Goal: Task Accomplishment & Management: Complete application form

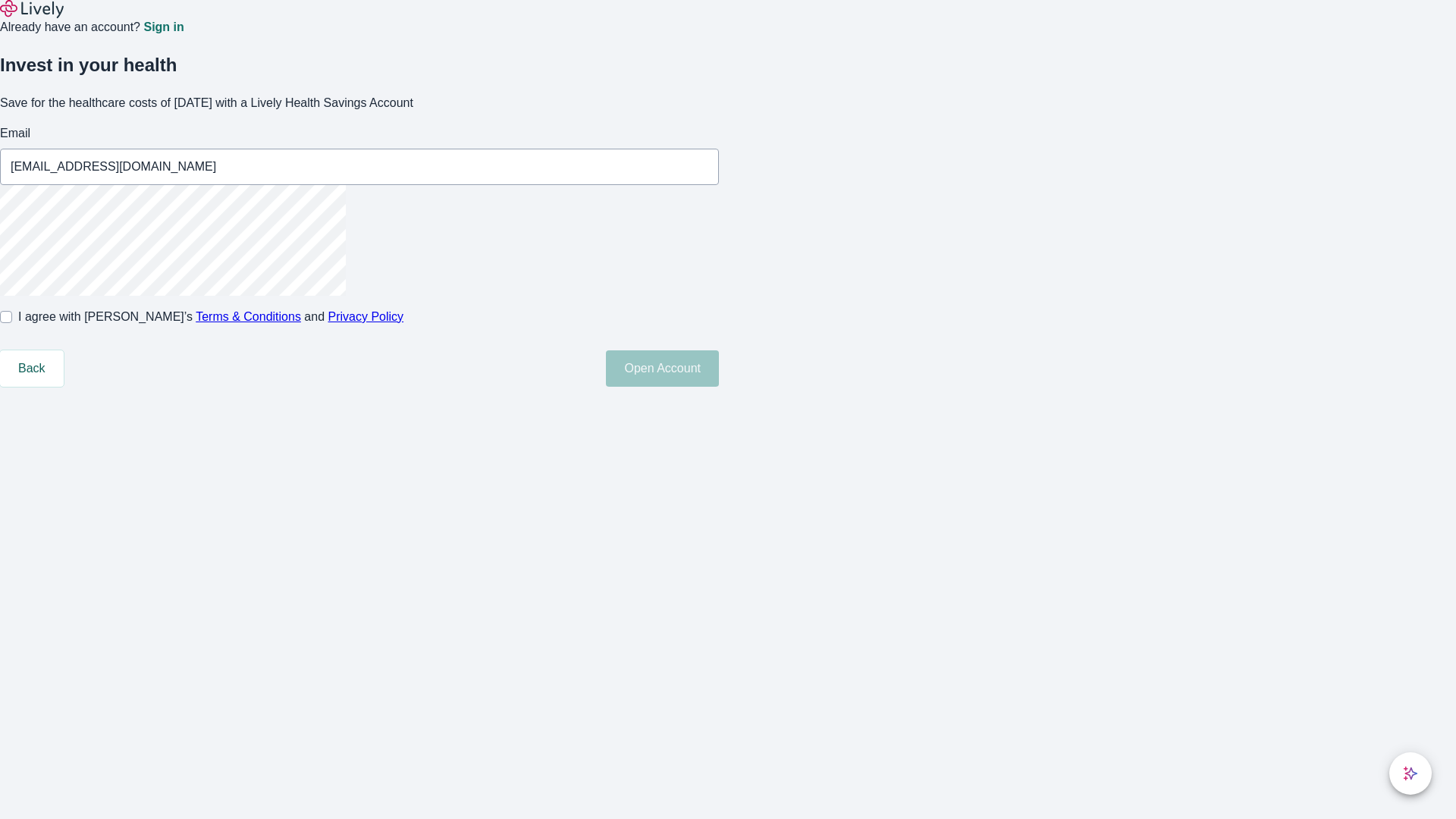
click at [12, 323] on input "I agree with Lively’s Terms & Conditions and Privacy Policy" at bounding box center [6, 317] width 12 height 12
checkbox input "true"
click at [719, 387] on button "Open Account" at bounding box center [662, 368] width 113 height 37
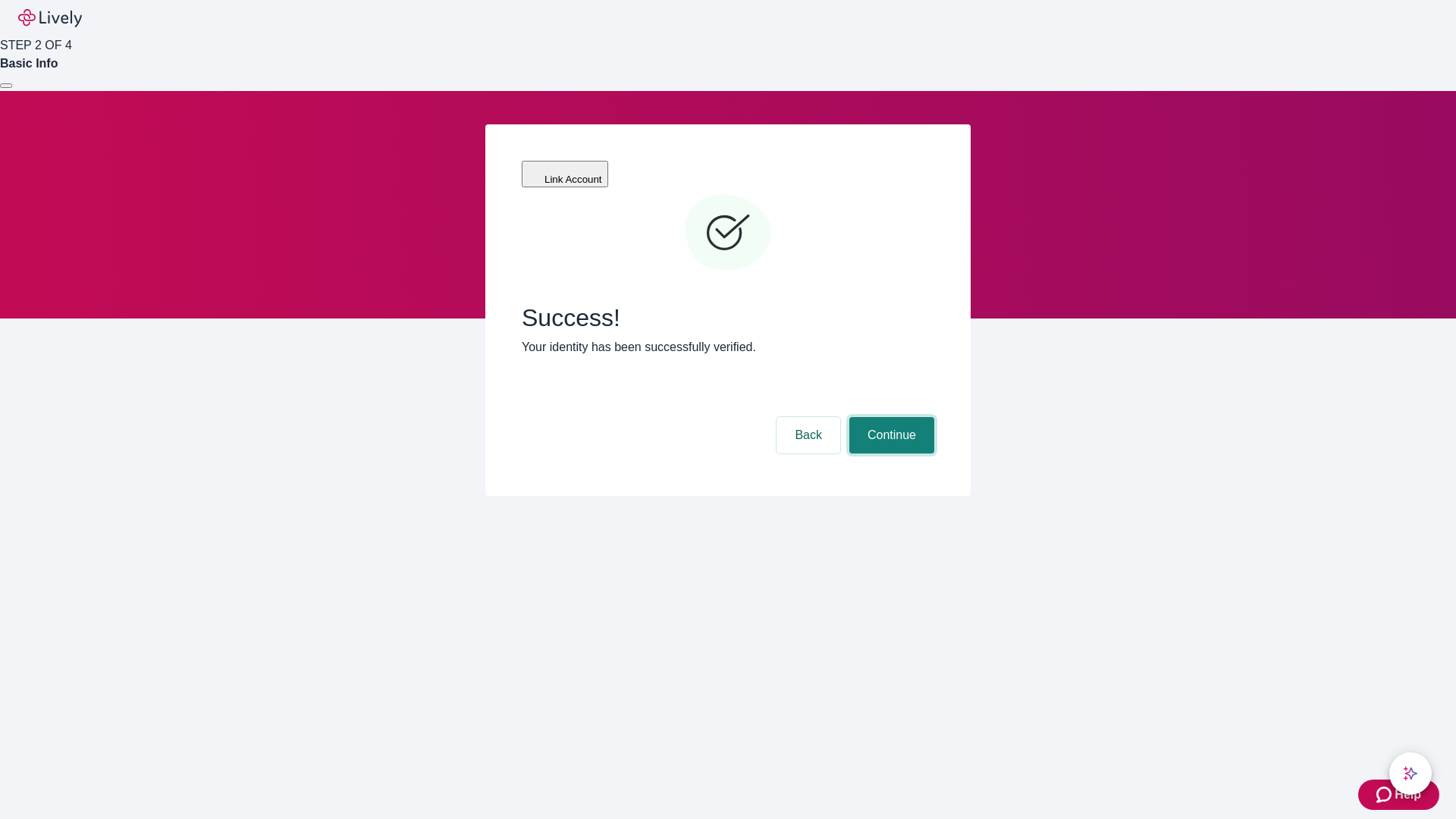
click at [889, 417] on button "Continue" at bounding box center [892, 435] width 85 height 37
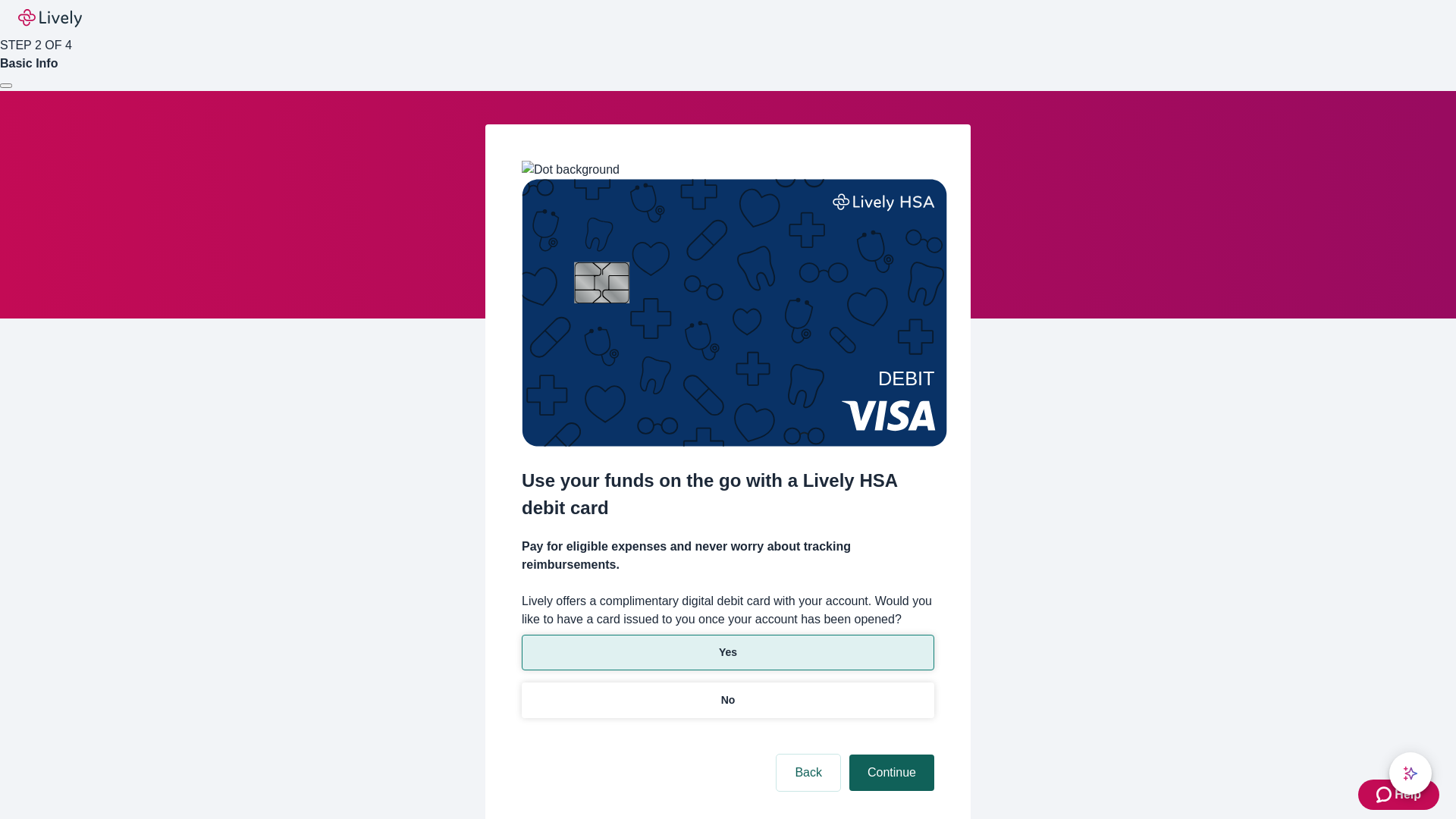
click at [728, 692] on p "No" at bounding box center [728, 700] width 14 height 16
click at [889, 754] on button "Continue" at bounding box center [892, 772] width 85 height 37
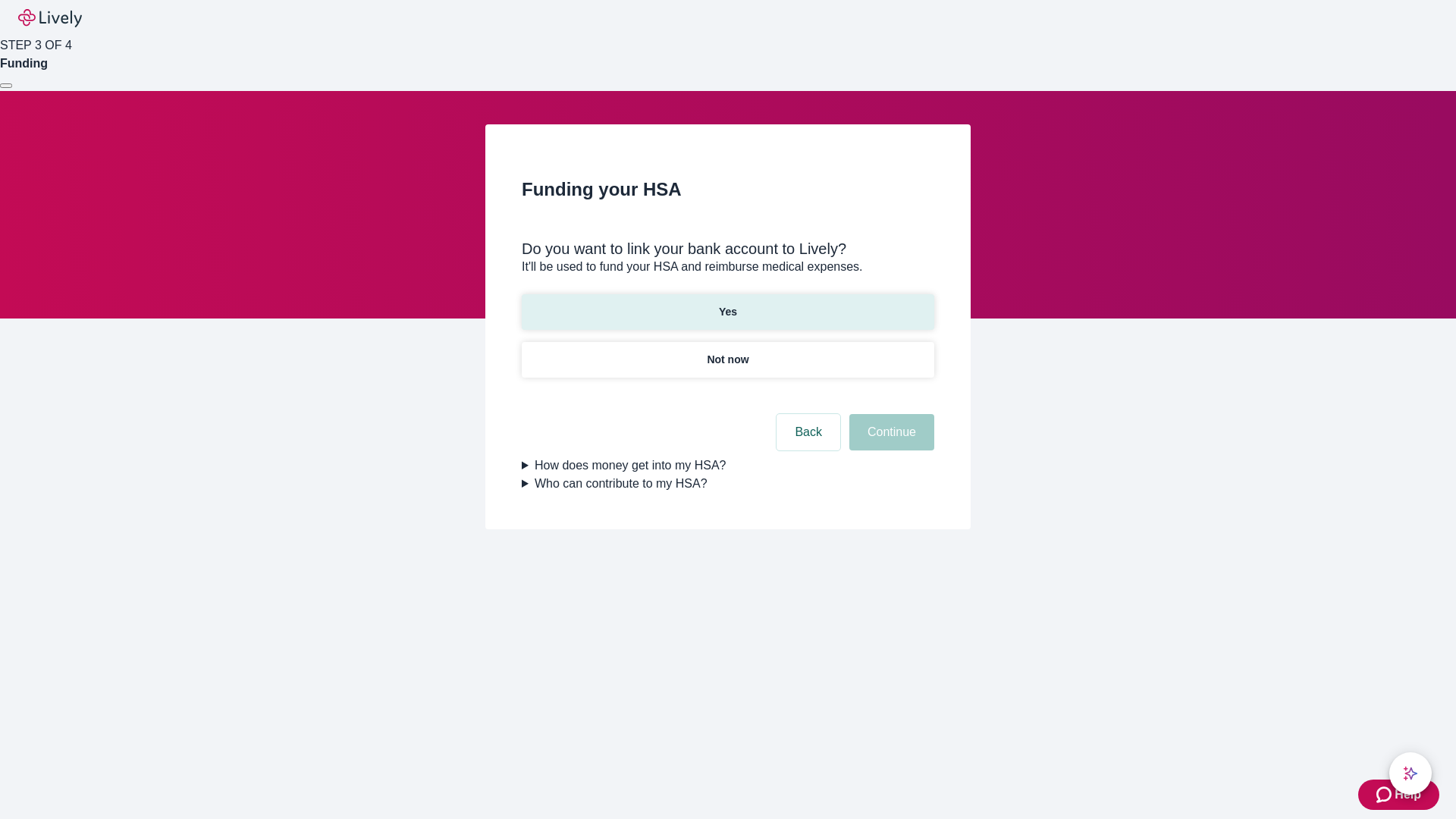
click at [728, 304] on p "Yes" at bounding box center [728, 312] width 18 height 16
click at [889, 414] on button "Continue" at bounding box center [892, 432] width 85 height 37
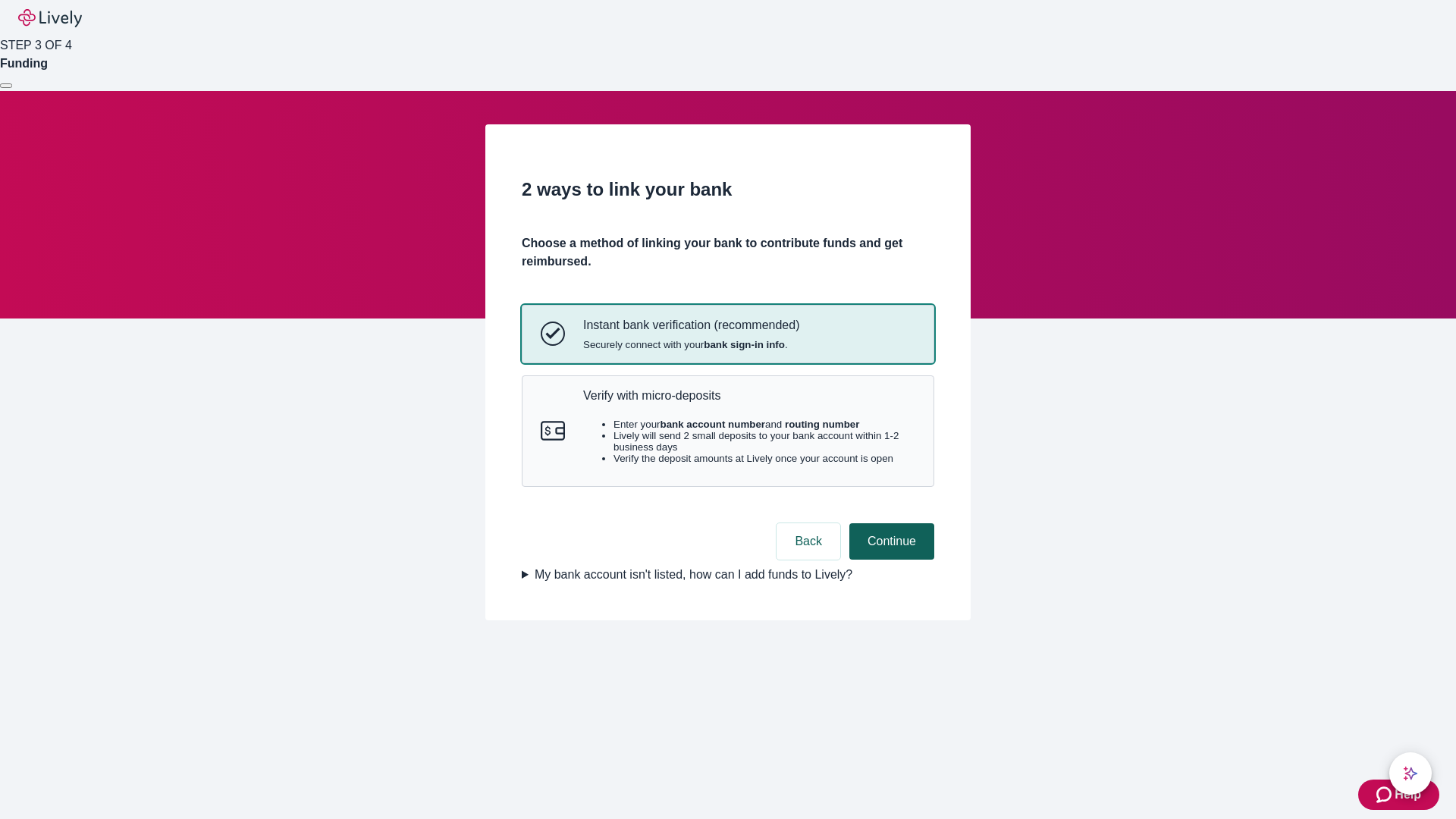
click at [748, 403] on p "Verify with micro-deposits" at bounding box center [750, 395] width 333 height 14
click at [889, 560] on button "Continue" at bounding box center [892, 541] width 85 height 37
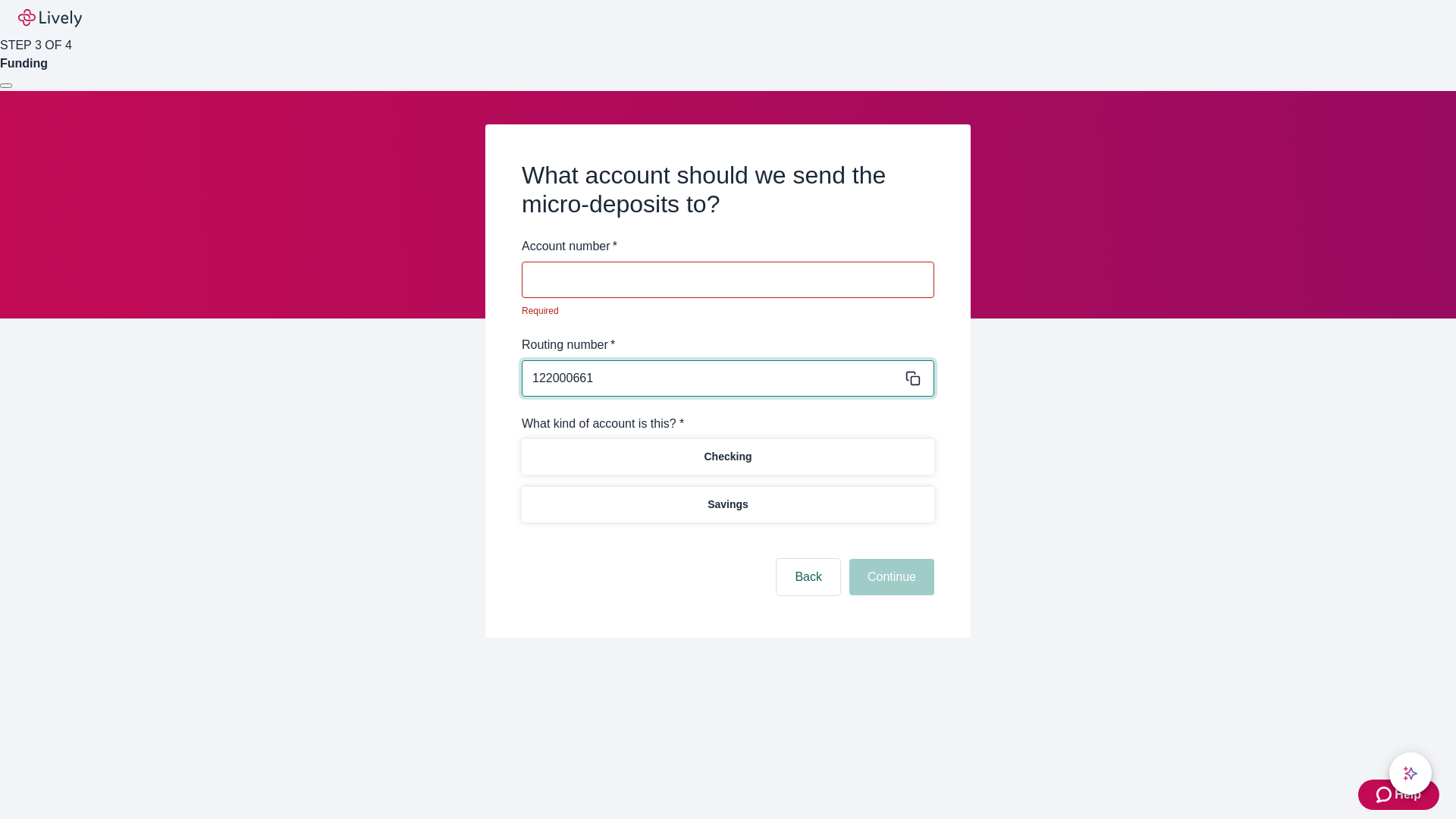
type input "122000661"
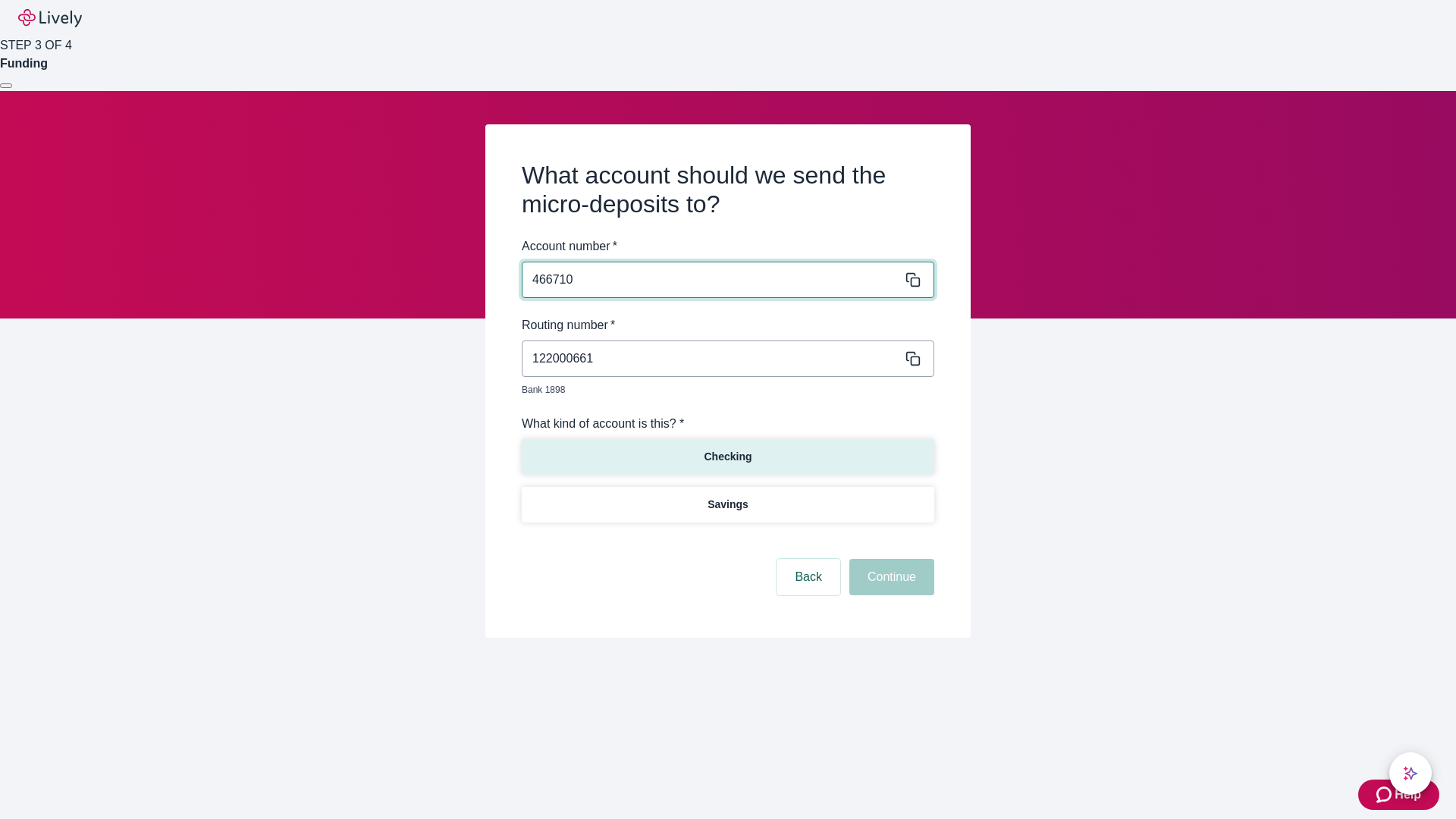
type input "466710"
click at [728, 449] on p "Checking" at bounding box center [728, 457] width 48 height 16
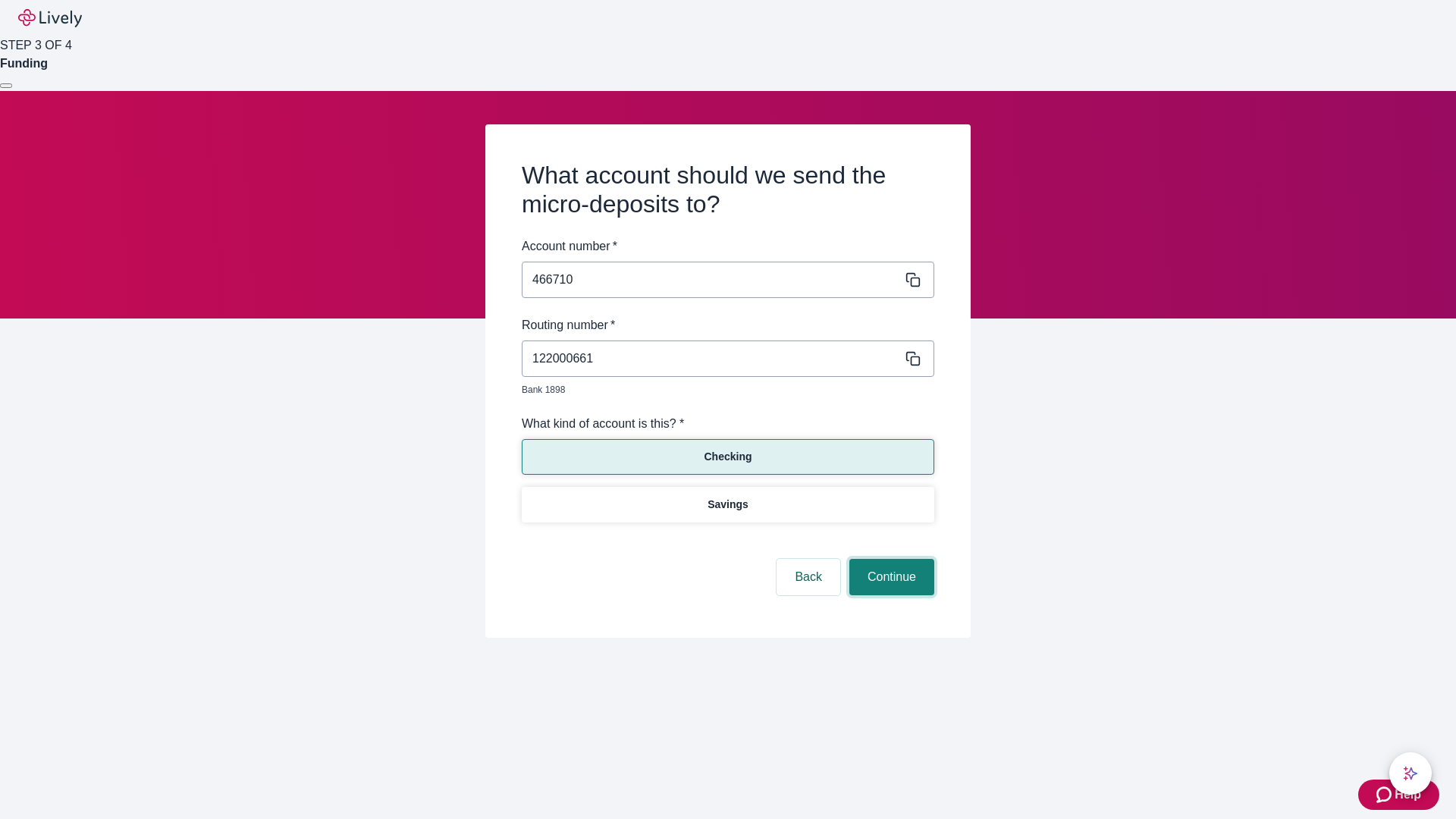
click at [889, 560] on button "Continue" at bounding box center [892, 577] width 85 height 37
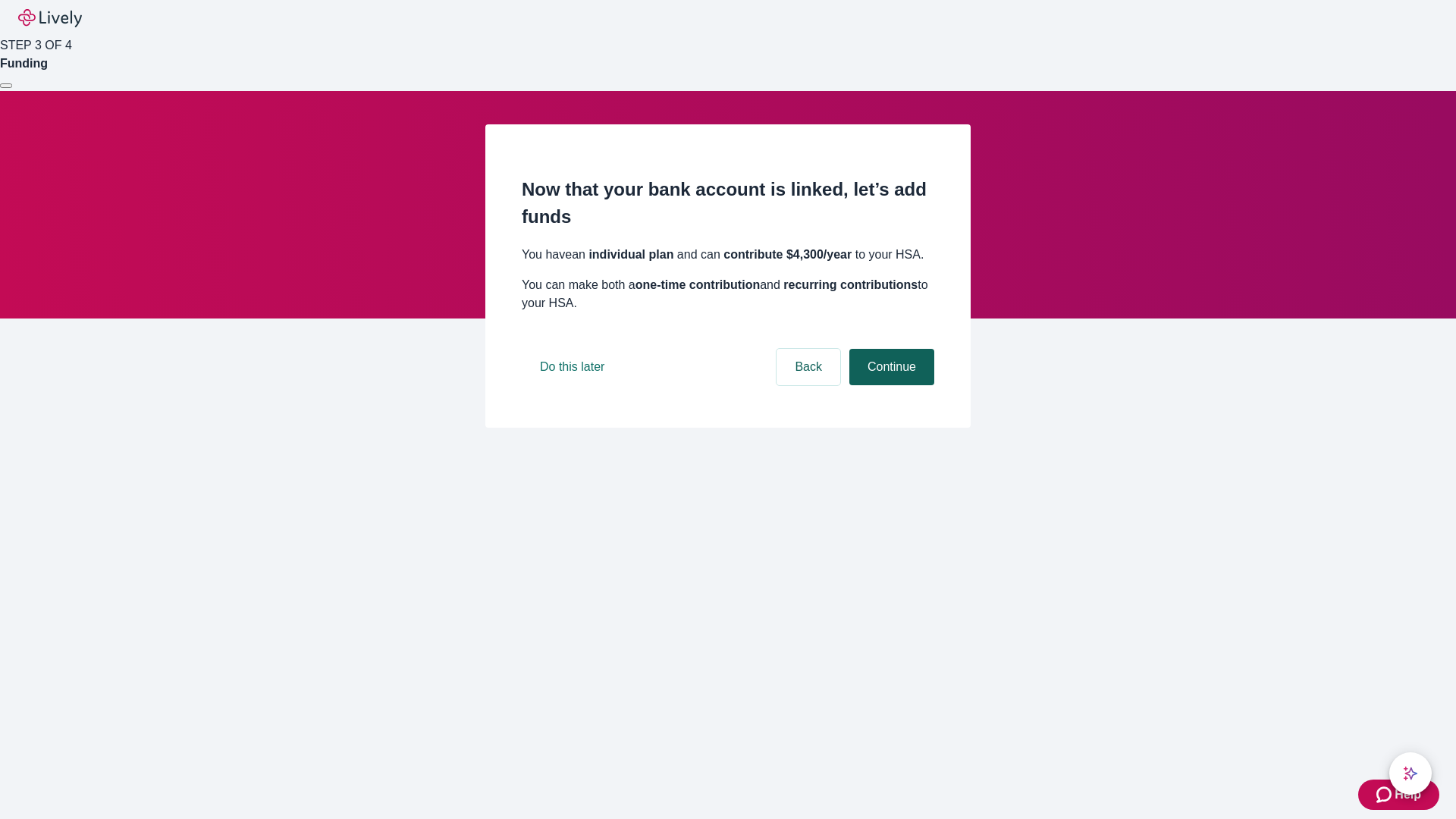
click at [889, 385] on button "Continue" at bounding box center [892, 367] width 85 height 37
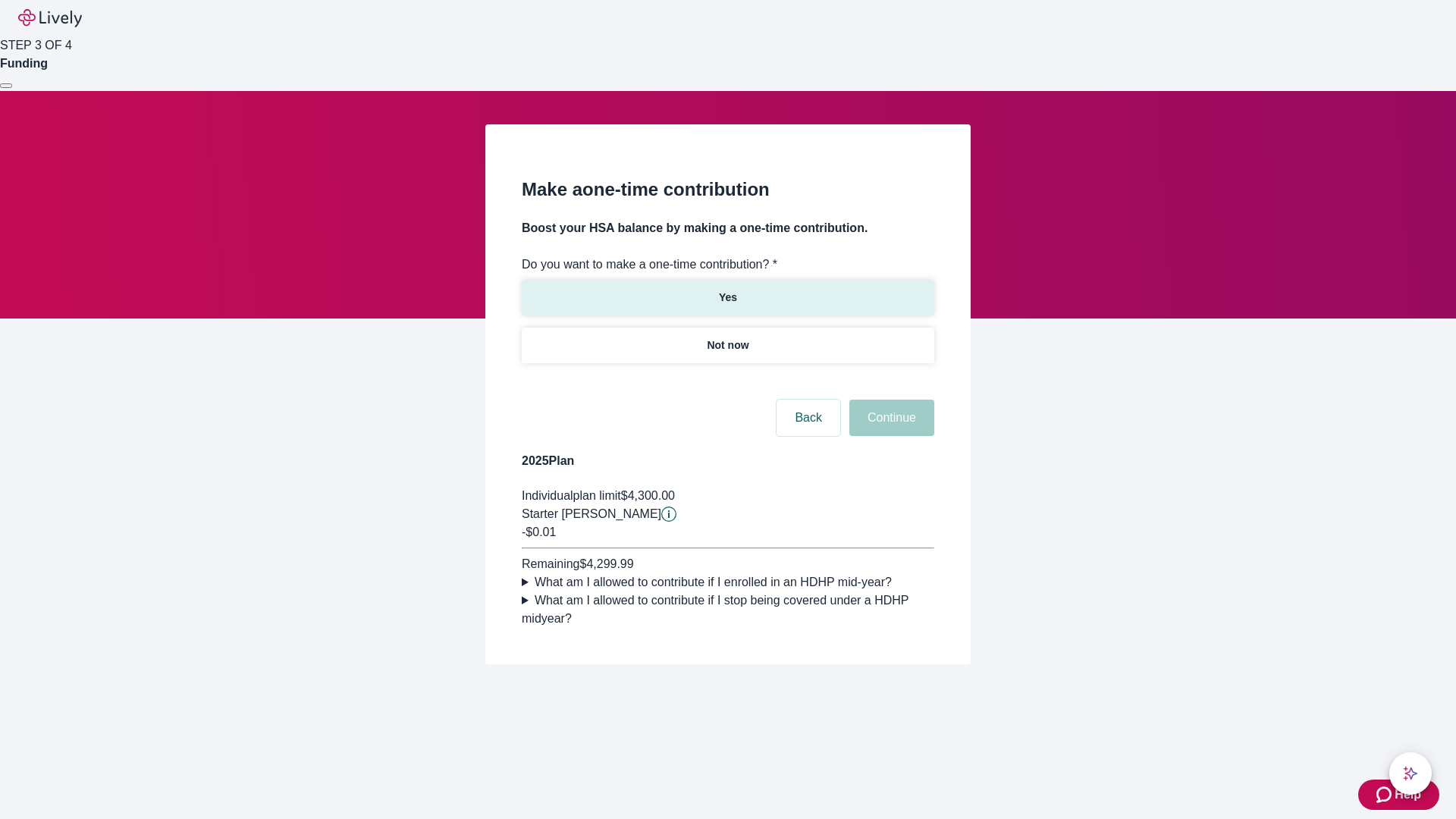
click at [728, 290] on p "Yes" at bounding box center [728, 297] width 18 height 16
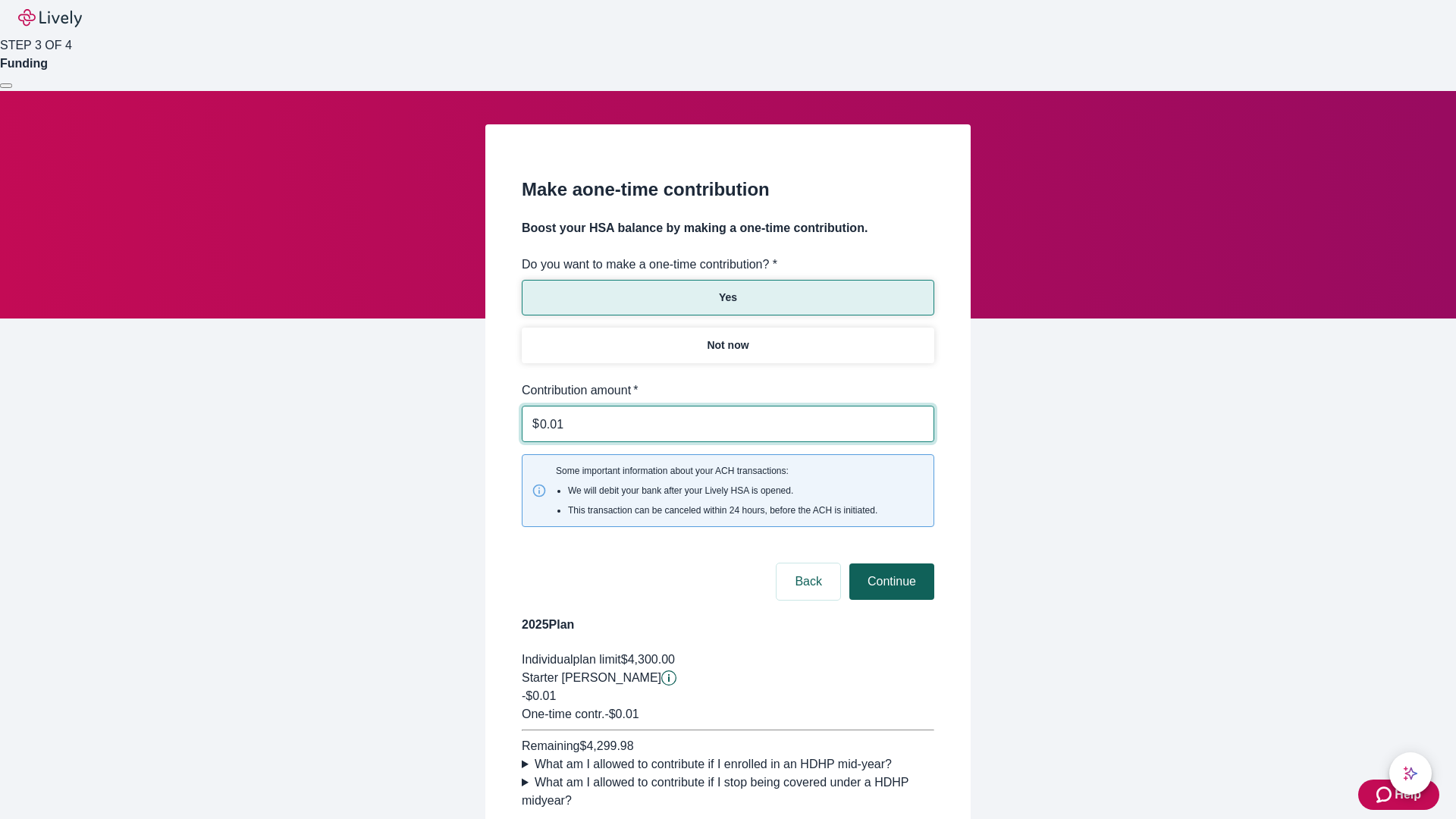
type input "0.01"
click at [889, 564] on button "Continue" at bounding box center [892, 582] width 85 height 37
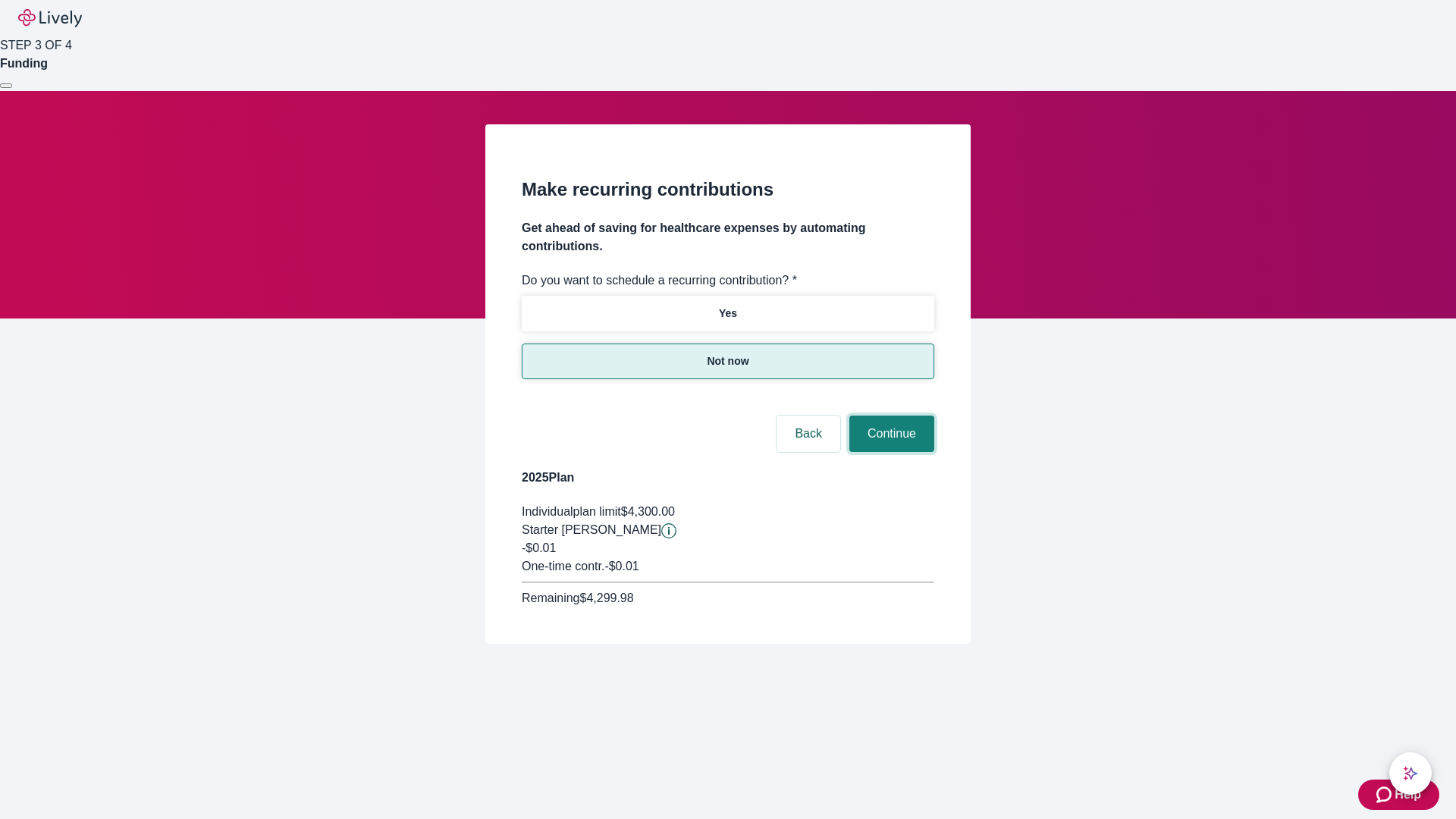
click at [889, 416] on button "Continue" at bounding box center [892, 434] width 85 height 37
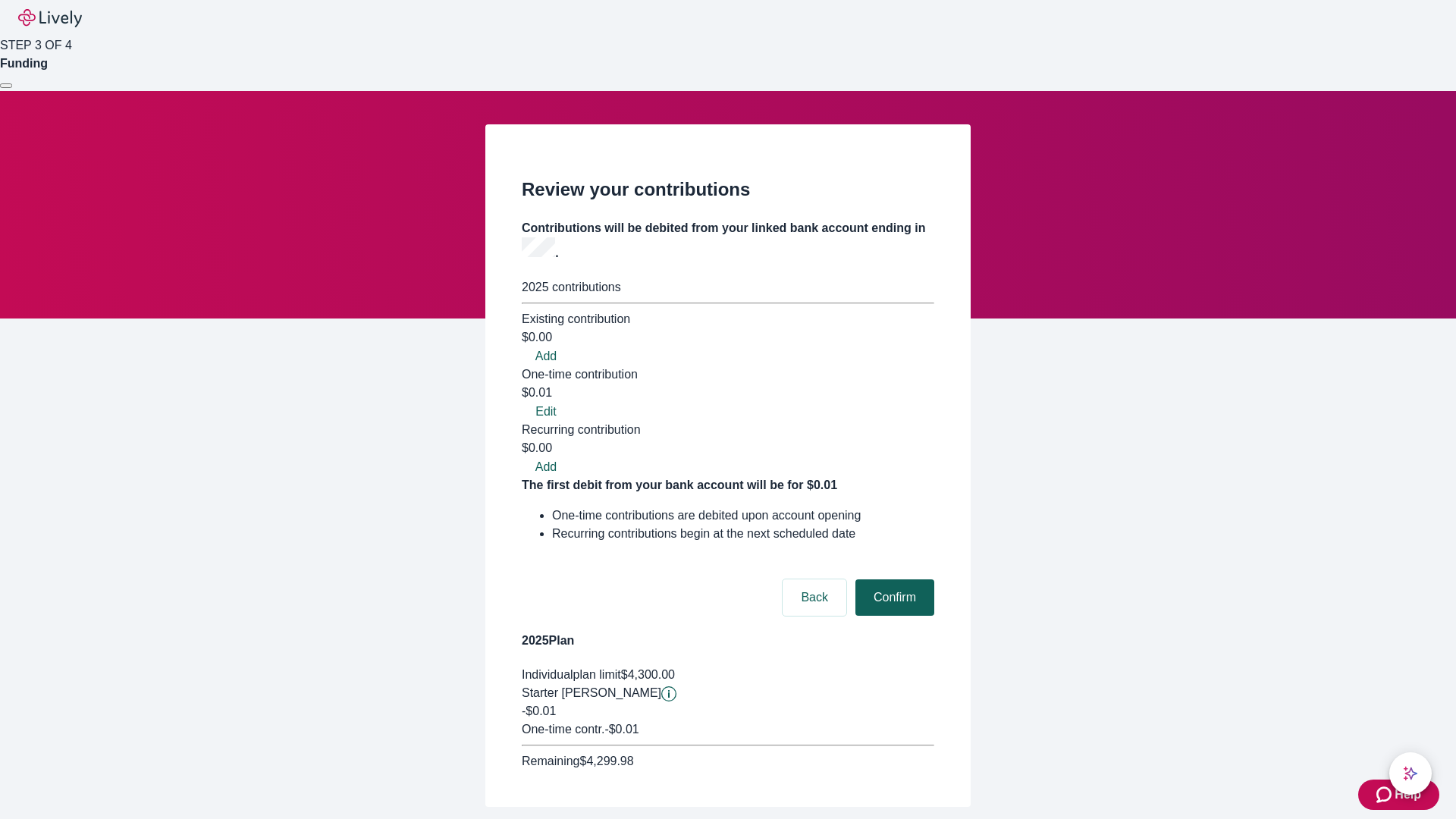
click at [892, 580] on button "Confirm" at bounding box center [895, 598] width 79 height 37
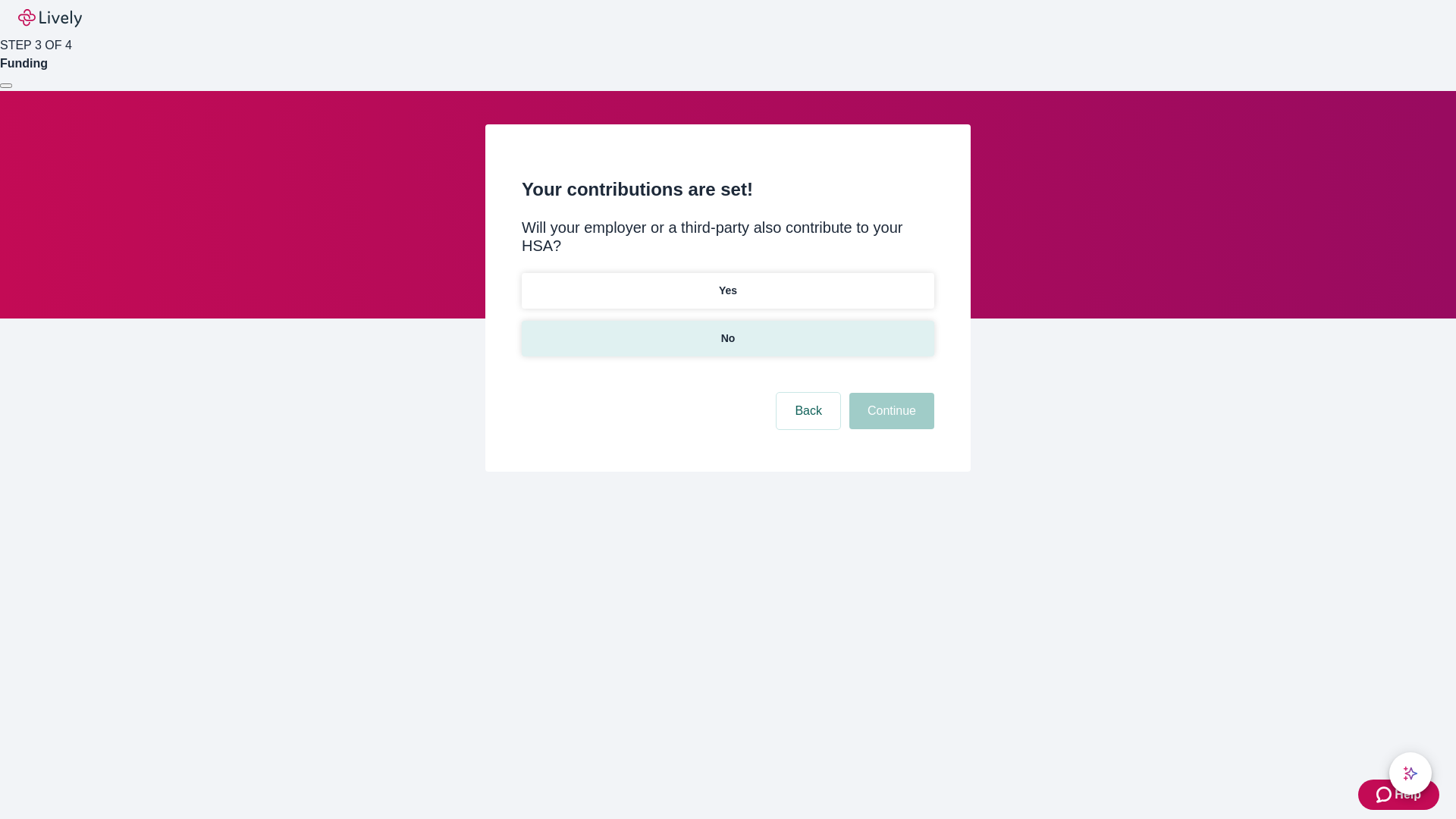
click at [728, 331] on p "No" at bounding box center [728, 339] width 14 height 16
click at [889, 393] on button "Continue" at bounding box center [892, 411] width 85 height 37
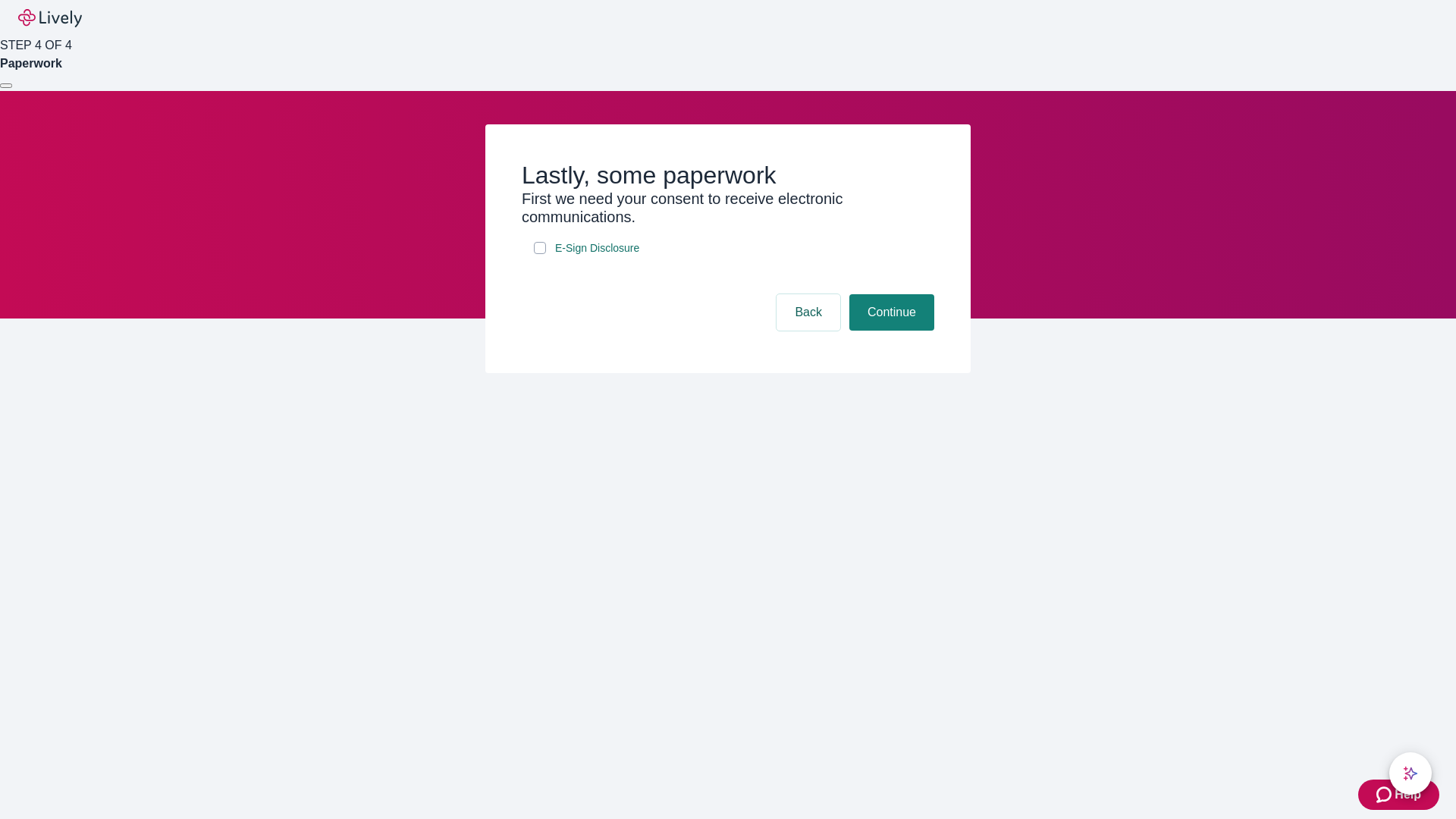
click at [540, 254] on input "E-Sign Disclosure" at bounding box center [540, 248] width 12 height 12
checkbox input "true"
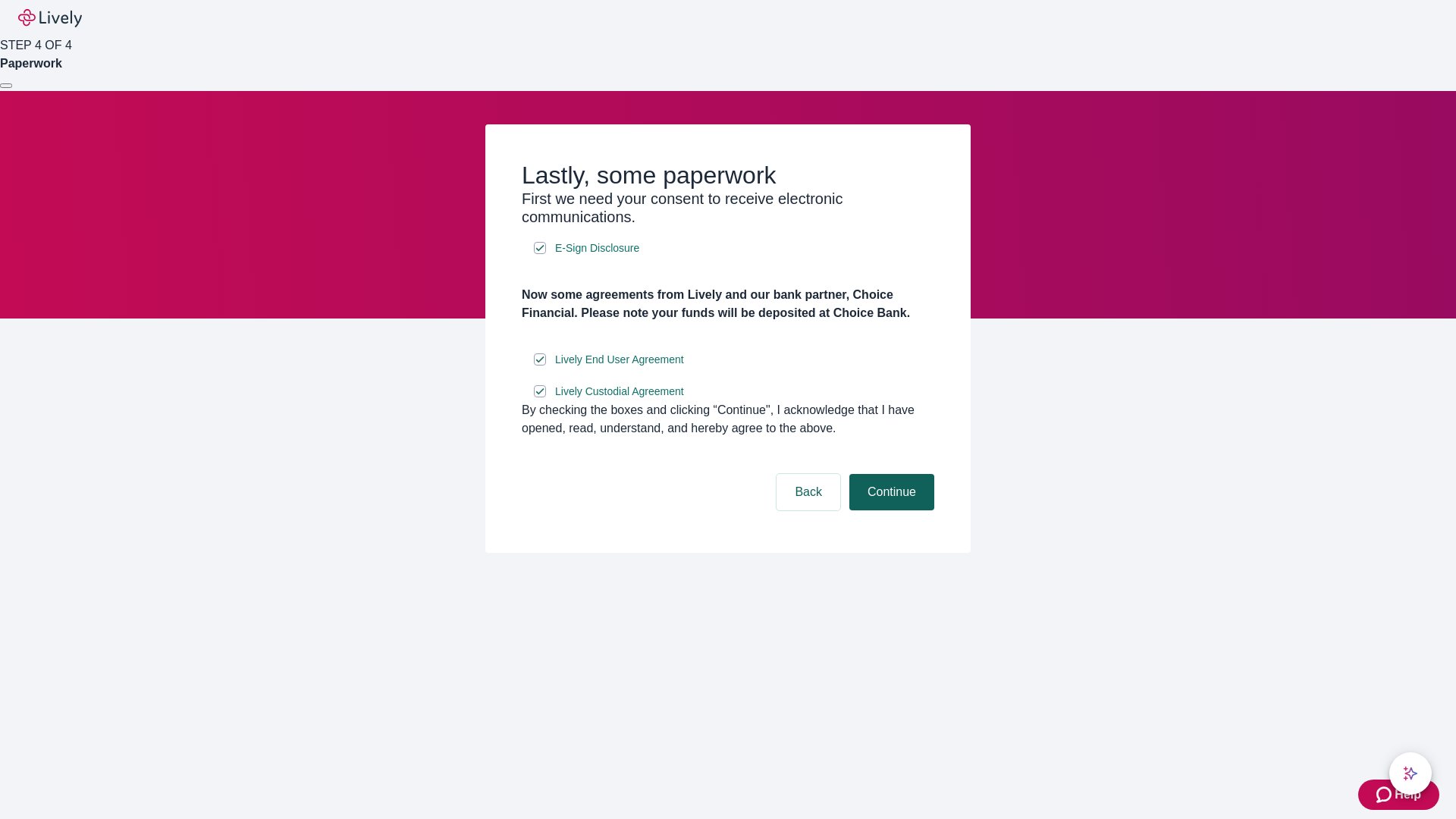
click at [889, 510] on button "Continue" at bounding box center [892, 492] width 85 height 37
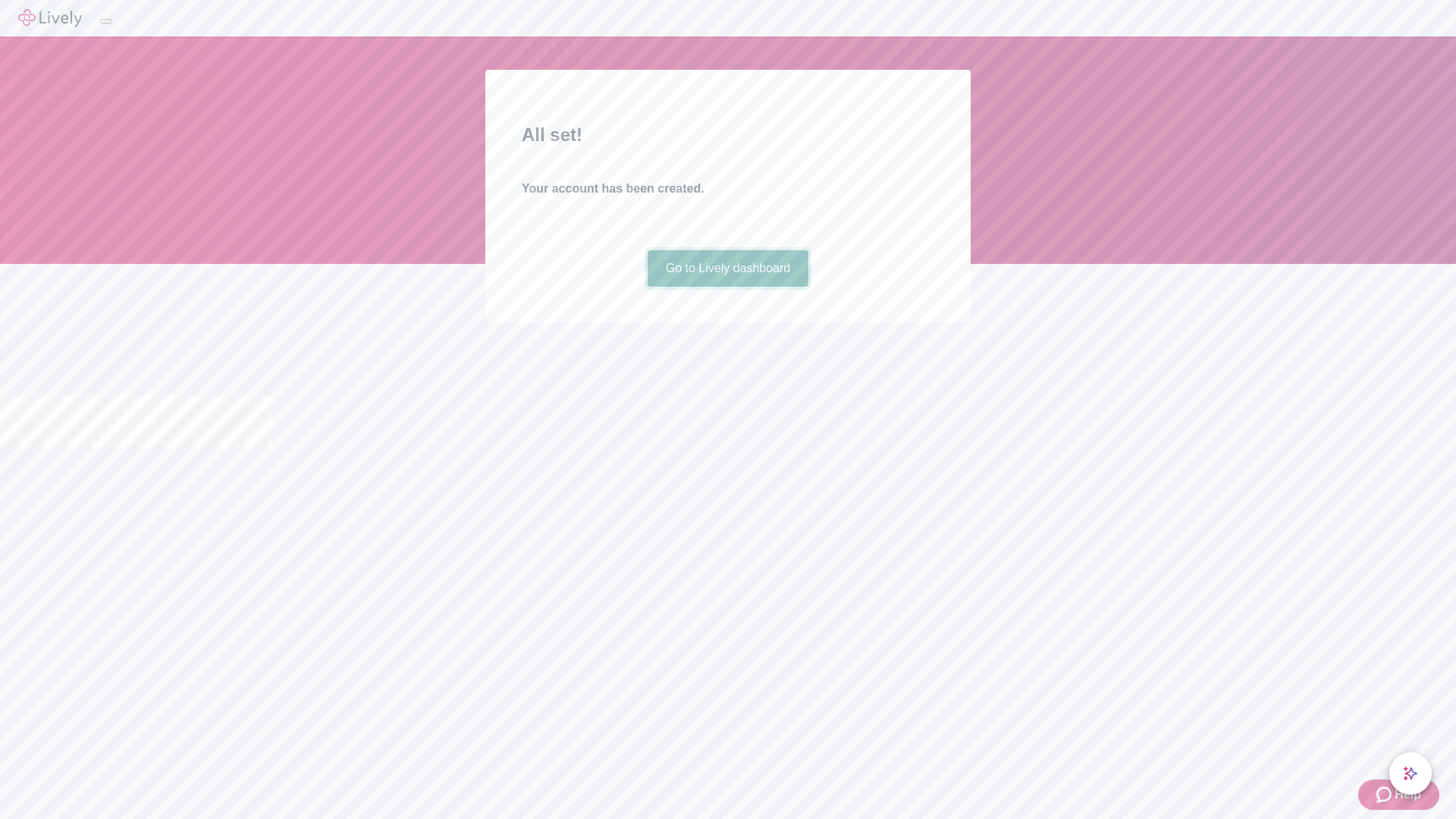
click at [728, 287] on link "Go to Lively dashboard" at bounding box center [728, 268] width 162 height 37
